Goal: Task Accomplishment & Management: Use online tool/utility

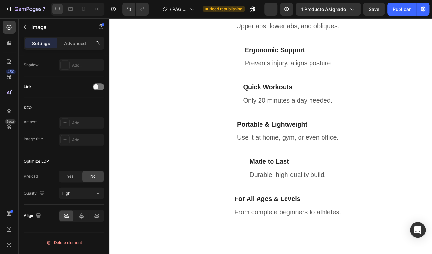
scroll to position [557, 0]
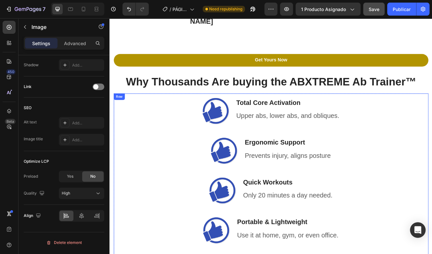
drag, startPoint x: 322, startPoint y: 11, endPoint x: 373, endPoint y: 10, distance: 51.9
click at [373, 10] on span "Save" at bounding box center [373, 9] width 11 height 6
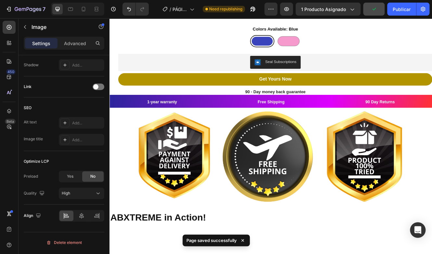
scroll to position [368, 0]
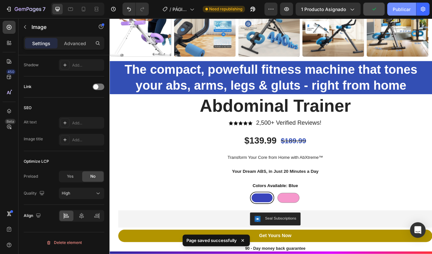
click at [391, 11] on button "Publicar" at bounding box center [401, 9] width 29 height 13
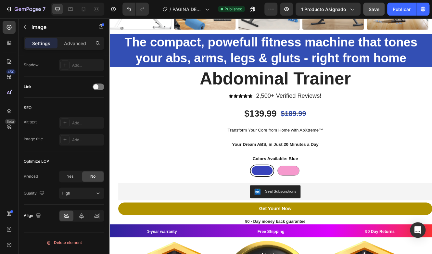
scroll to position [466, 0]
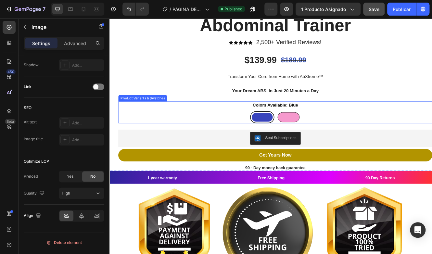
click at [322, 140] on div at bounding box center [325, 138] width 27 height 12
click at [325, 130] on input "Pink Pink" at bounding box center [325, 130] width 0 height 0
radio input "true"
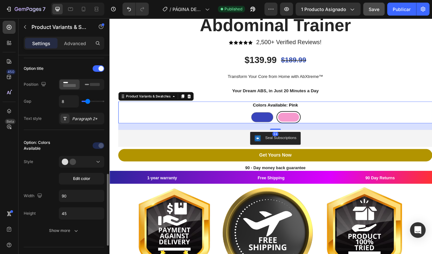
scroll to position [162, 0]
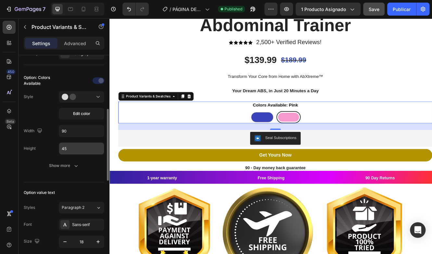
click at [73, 146] on input "45" at bounding box center [81, 148] width 45 height 12
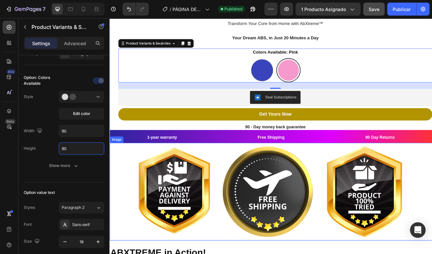
scroll to position [595, 0]
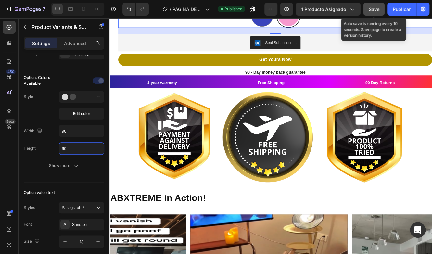
type input "90"
click at [371, 12] on div "Save" at bounding box center [373, 9] width 11 height 7
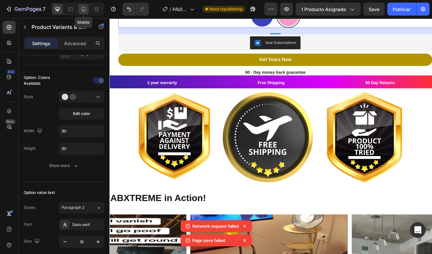
click at [83, 12] on icon at bounding box center [83, 9] width 6 height 6
type input "45"
type input "12"
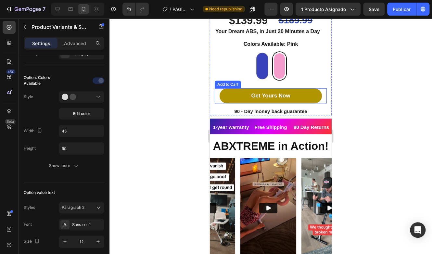
scroll to position [212, 0]
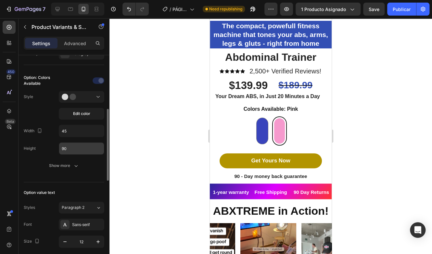
click at [73, 148] on input "90" at bounding box center [81, 148] width 45 height 12
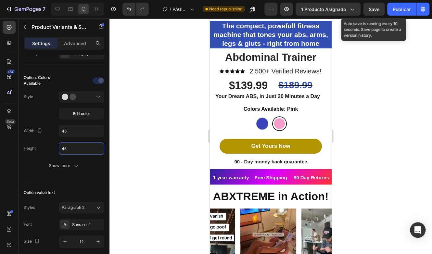
type input "45"
drag, startPoint x: 67, startPoint y: 2, endPoint x: 370, endPoint y: 10, distance: 303.2
click at [370, 10] on span "Save" at bounding box center [373, 9] width 11 height 6
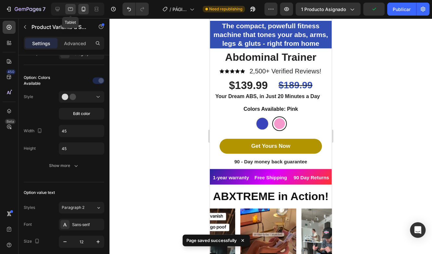
click at [73, 9] on icon at bounding box center [70, 9] width 6 height 6
type input "14"
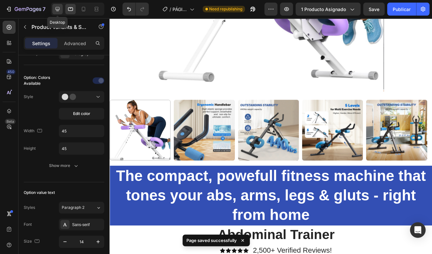
scroll to position [403, 0]
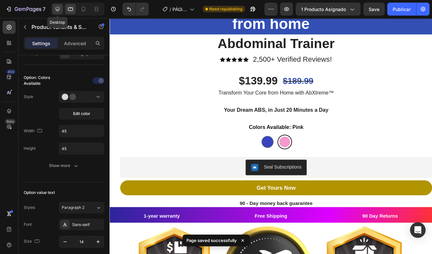
click at [59, 9] on icon at bounding box center [57, 9] width 4 height 4
type input "90"
type input "18"
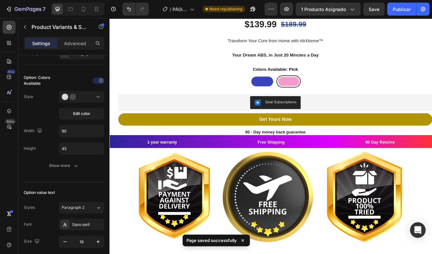
scroll to position [540, 0]
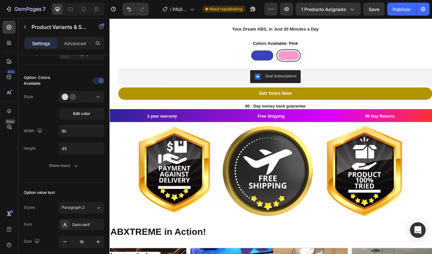
click at [290, 59] on div at bounding box center [293, 63] width 27 height 12
click at [293, 56] on input "Blue Blue" at bounding box center [293, 56] width 0 height 0
radio input "true"
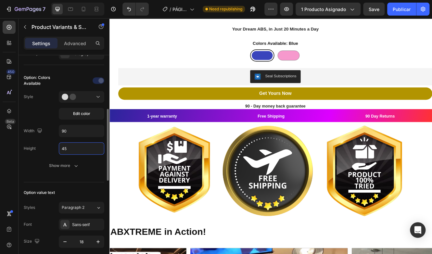
click at [80, 144] on input "45" at bounding box center [81, 148] width 45 height 12
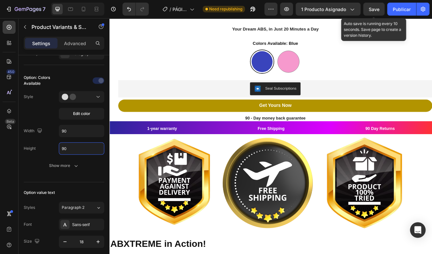
type input "90"
click at [376, 10] on span "Save" at bounding box center [373, 9] width 11 height 6
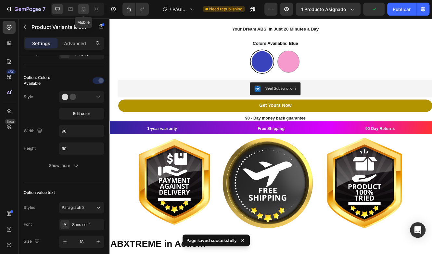
click at [84, 9] on icon at bounding box center [84, 9] width 4 height 5
type input "45"
type input "12"
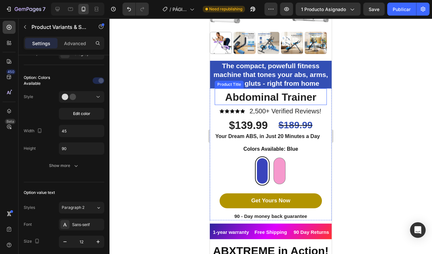
scroll to position [205, 0]
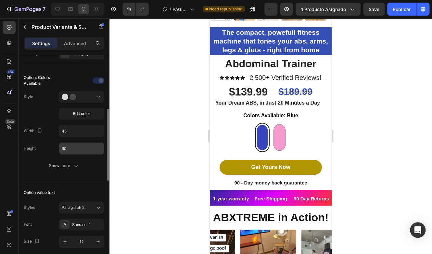
click at [66, 146] on input "90" at bounding box center [81, 148] width 45 height 12
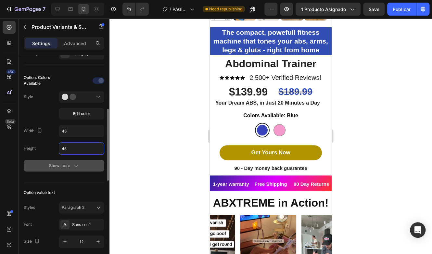
type input "45"
click at [70, 163] on div "Show more" at bounding box center [64, 165] width 30 height 6
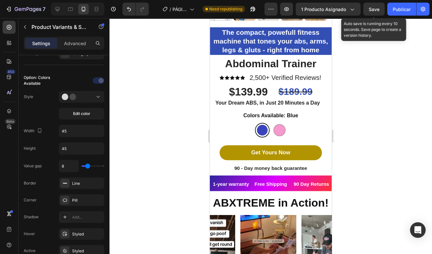
click at [368, 12] on span "Save" at bounding box center [373, 9] width 11 height 6
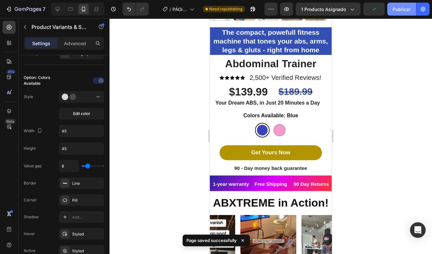
click at [404, 10] on div "Publicar" at bounding box center [401, 9] width 18 height 7
